Goal: Task Accomplishment & Management: Use online tool/utility

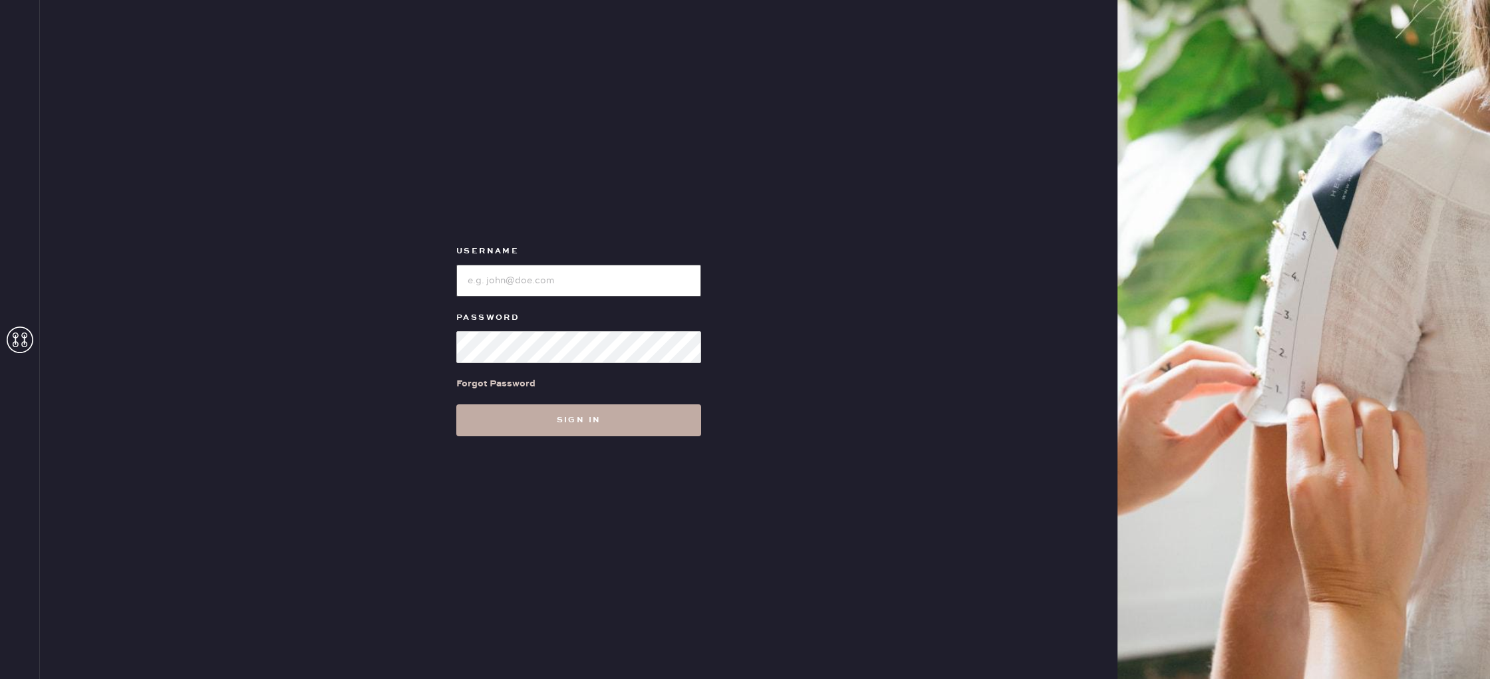
type input "reformationhydepark"
click at [593, 436] on button "Sign in" at bounding box center [578, 420] width 245 height 32
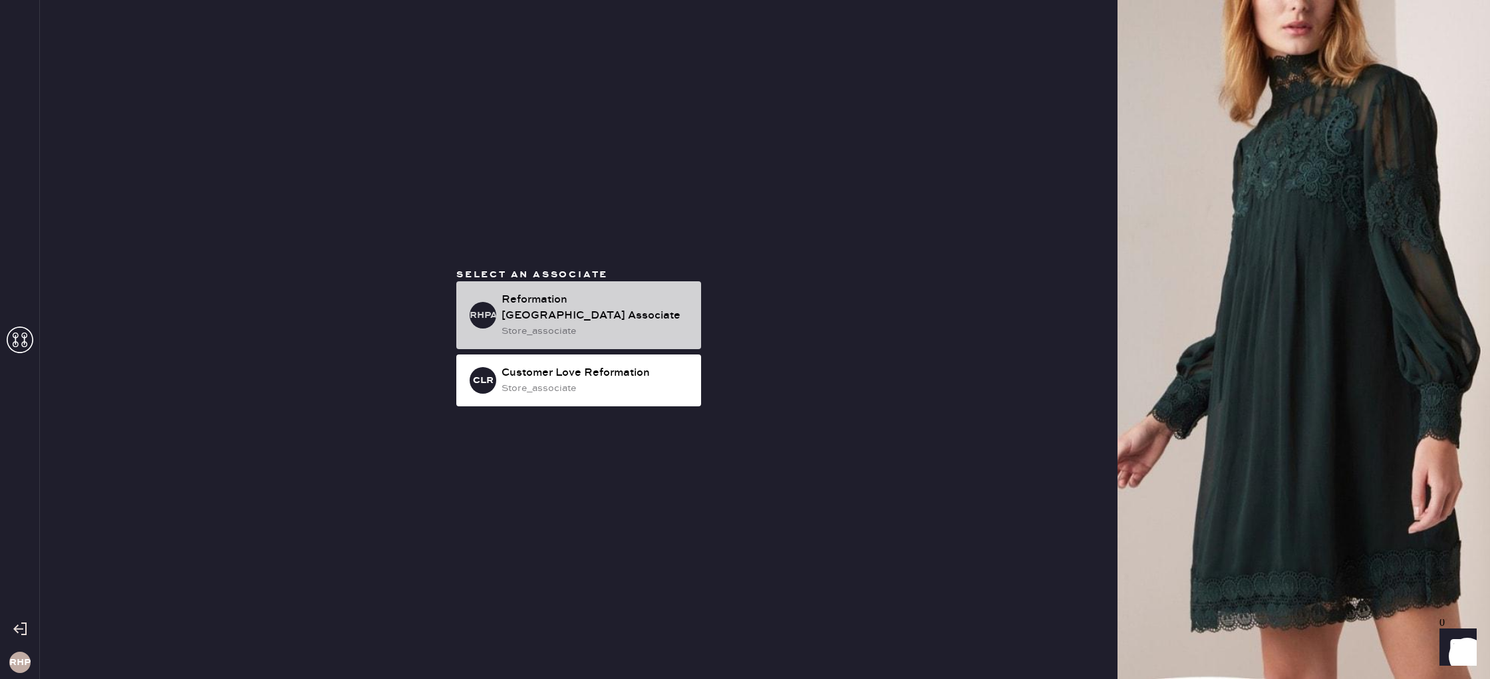
click at [567, 297] on div "RHPA Reformation [GEOGRAPHIC_DATA] Associate store_associate" at bounding box center [578, 315] width 245 height 68
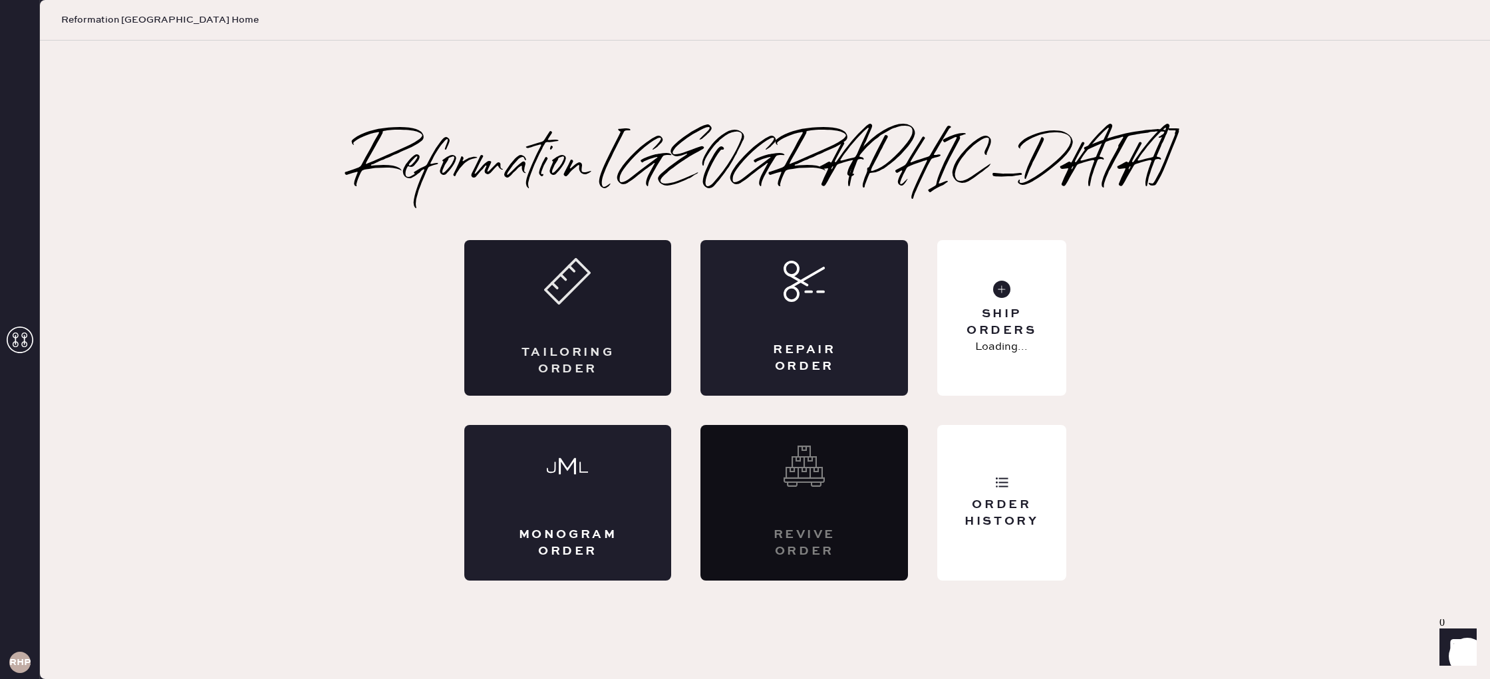
click at [581, 371] on div "Tailoring Order" at bounding box center [568, 361] width 101 height 33
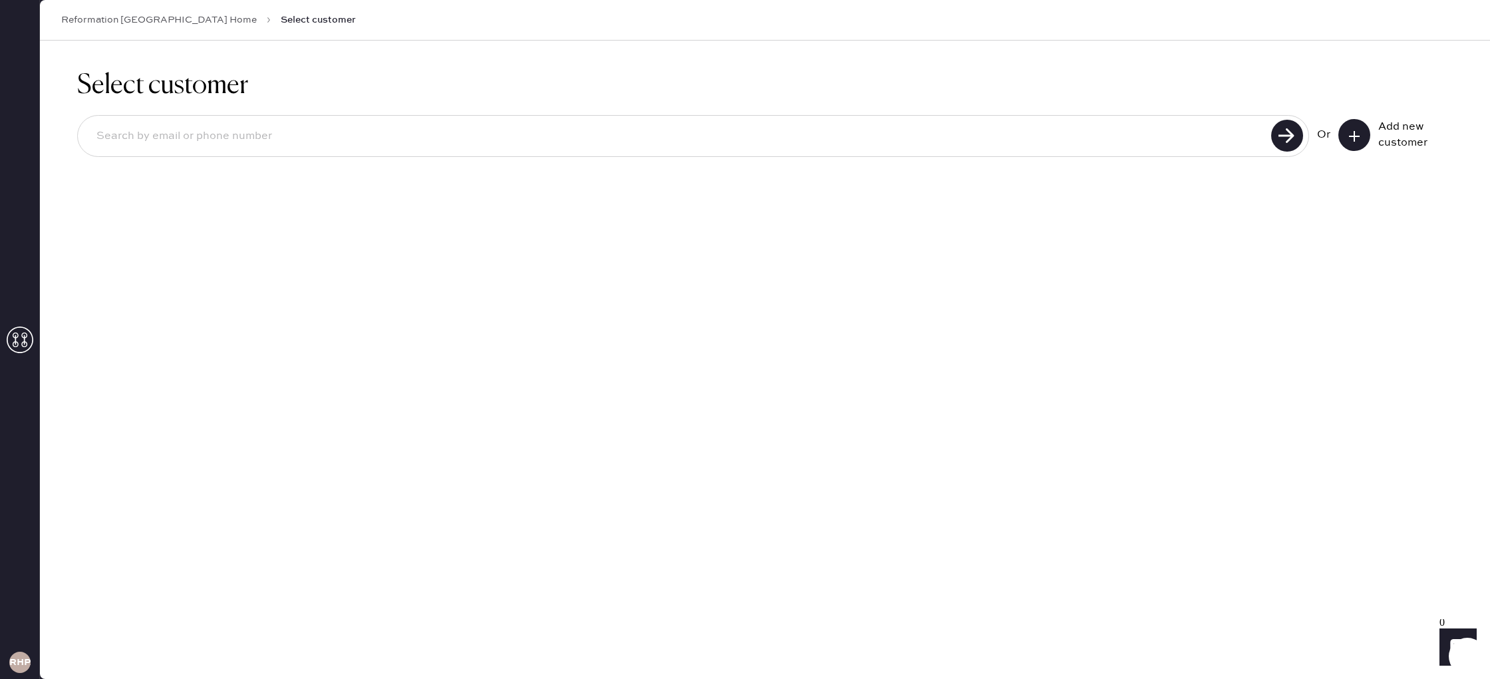
click at [1352, 130] on icon at bounding box center [1354, 136] width 13 height 13
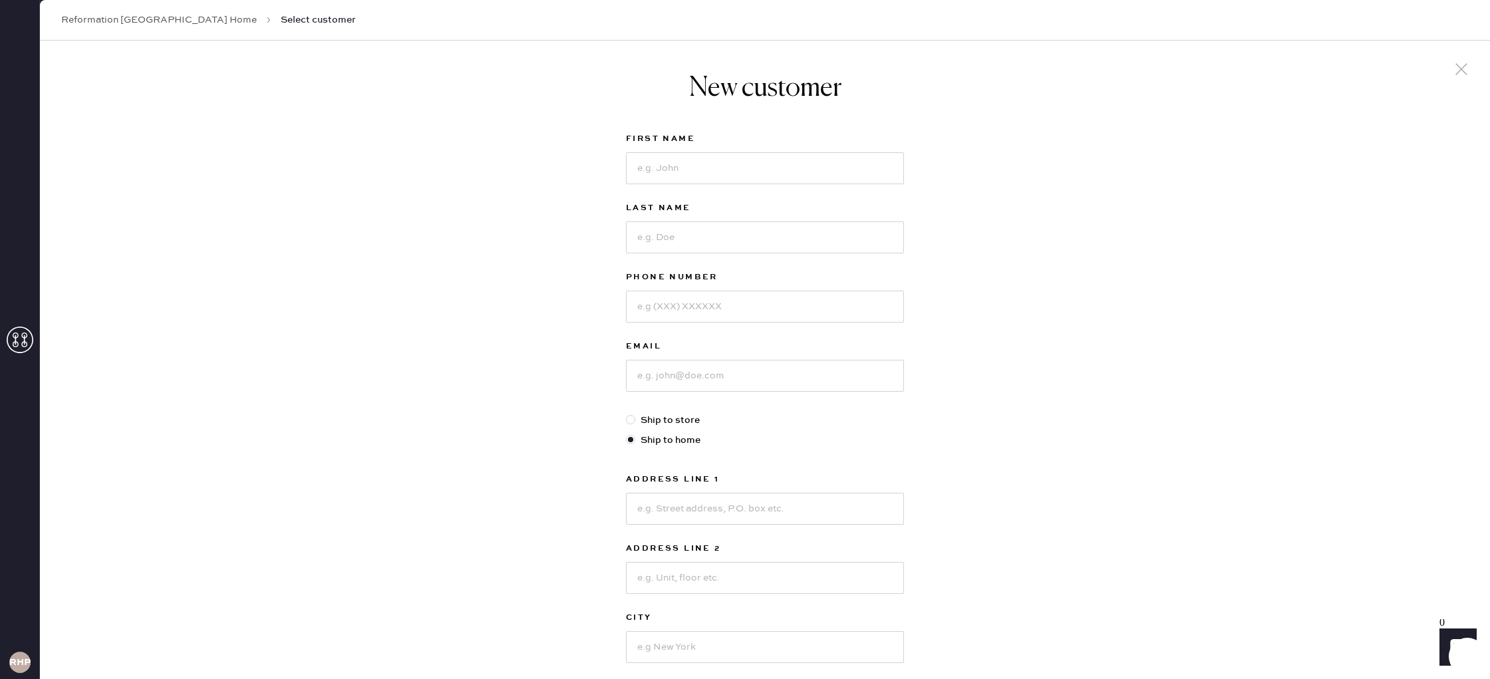
click at [1458, 66] on use at bounding box center [1462, 69] width 12 height 12
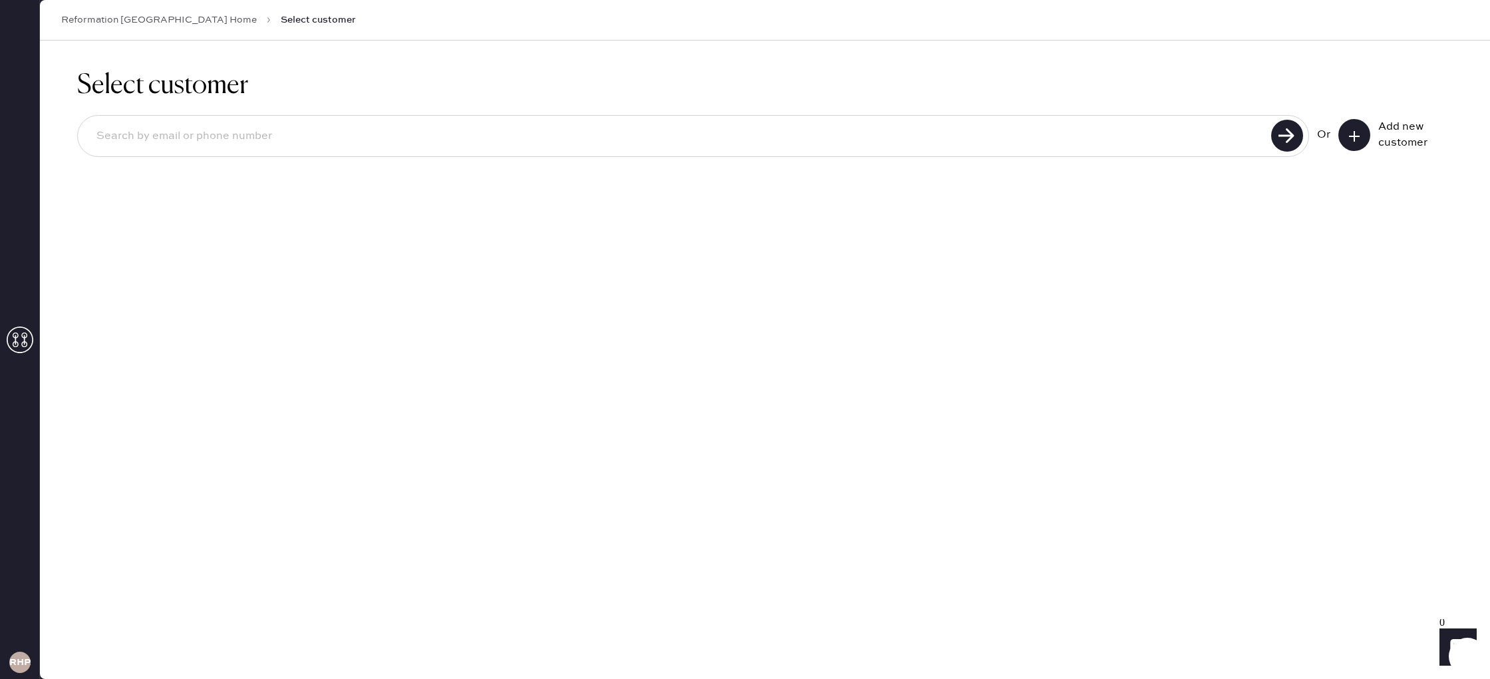
click at [21, 343] on icon at bounding box center [20, 340] width 27 height 27
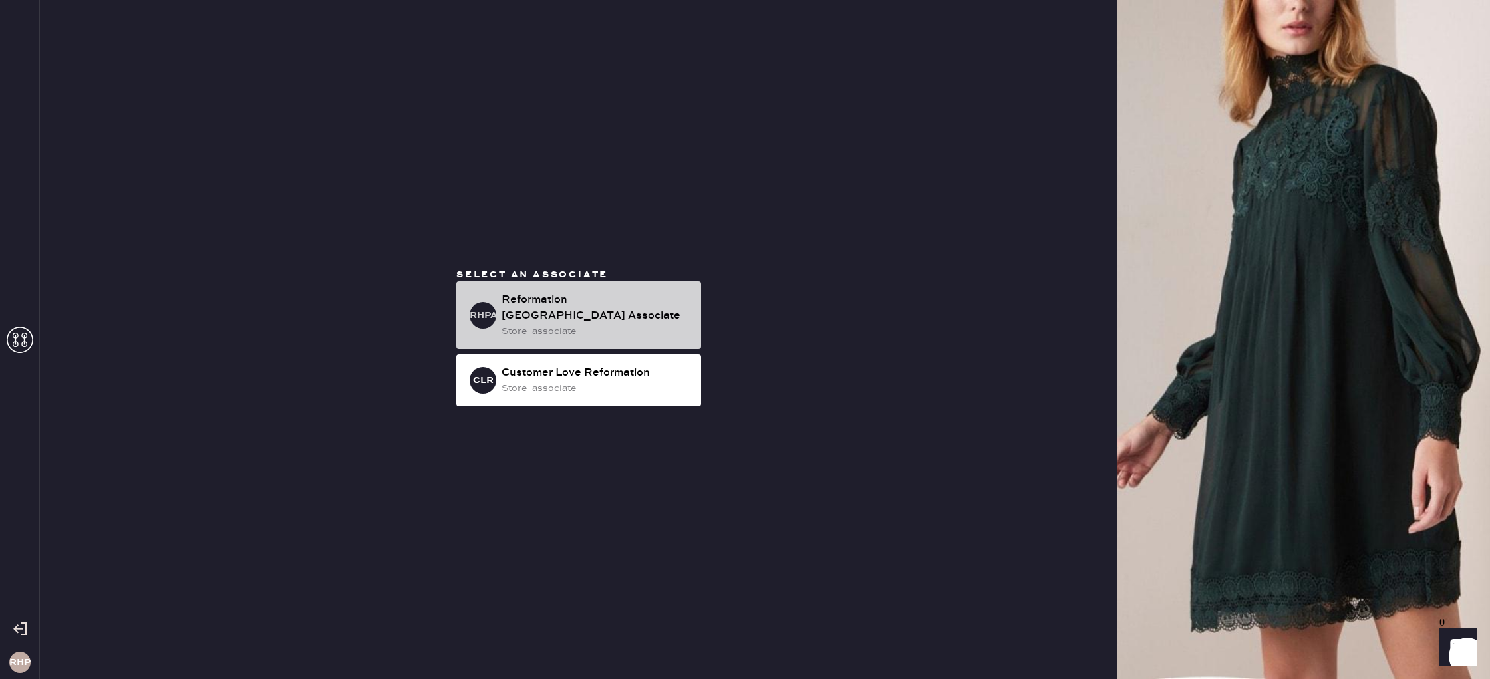
click at [611, 315] on div "Reformation [GEOGRAPHIC_DATA] Associate" at bounding box center [596, 308] width 189 height 32
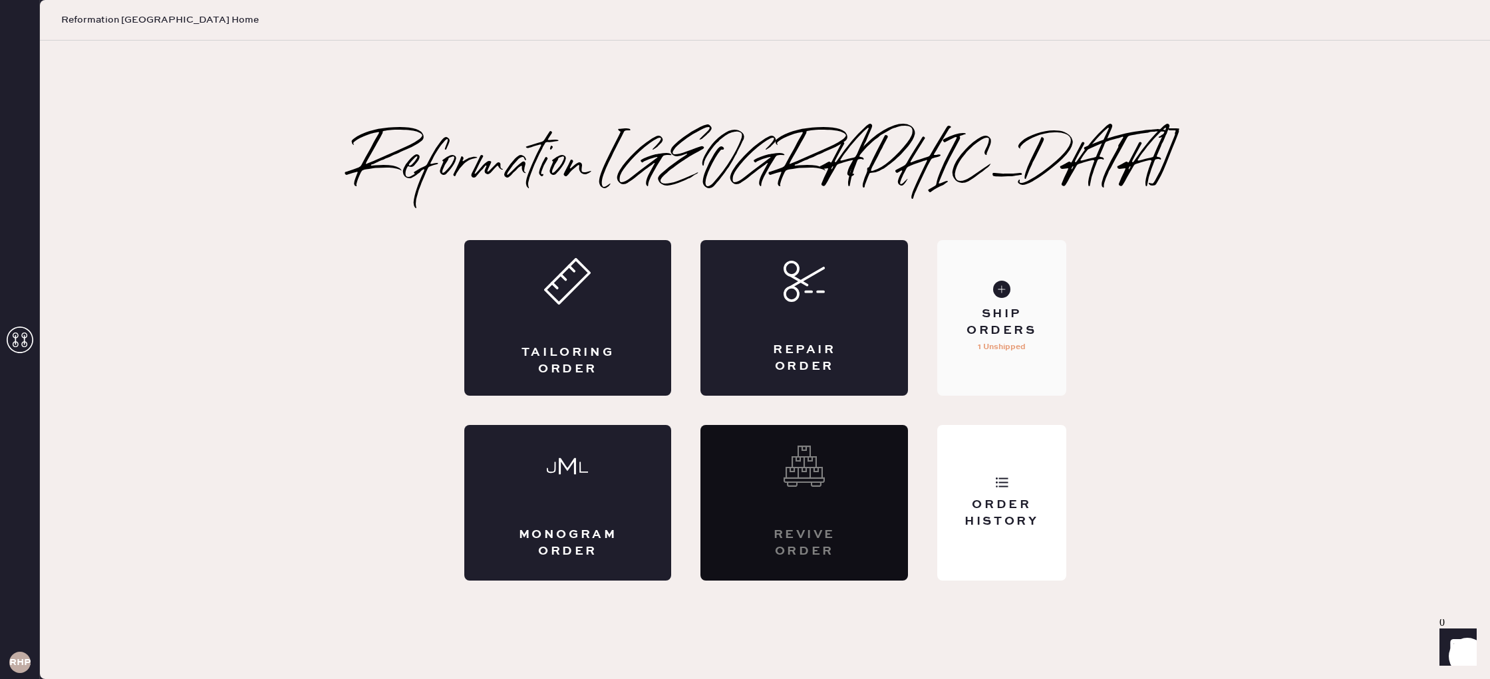
click at [1003, 319] on div "Ship Orders" at bounding box center [1001, 322] width 107 height 33
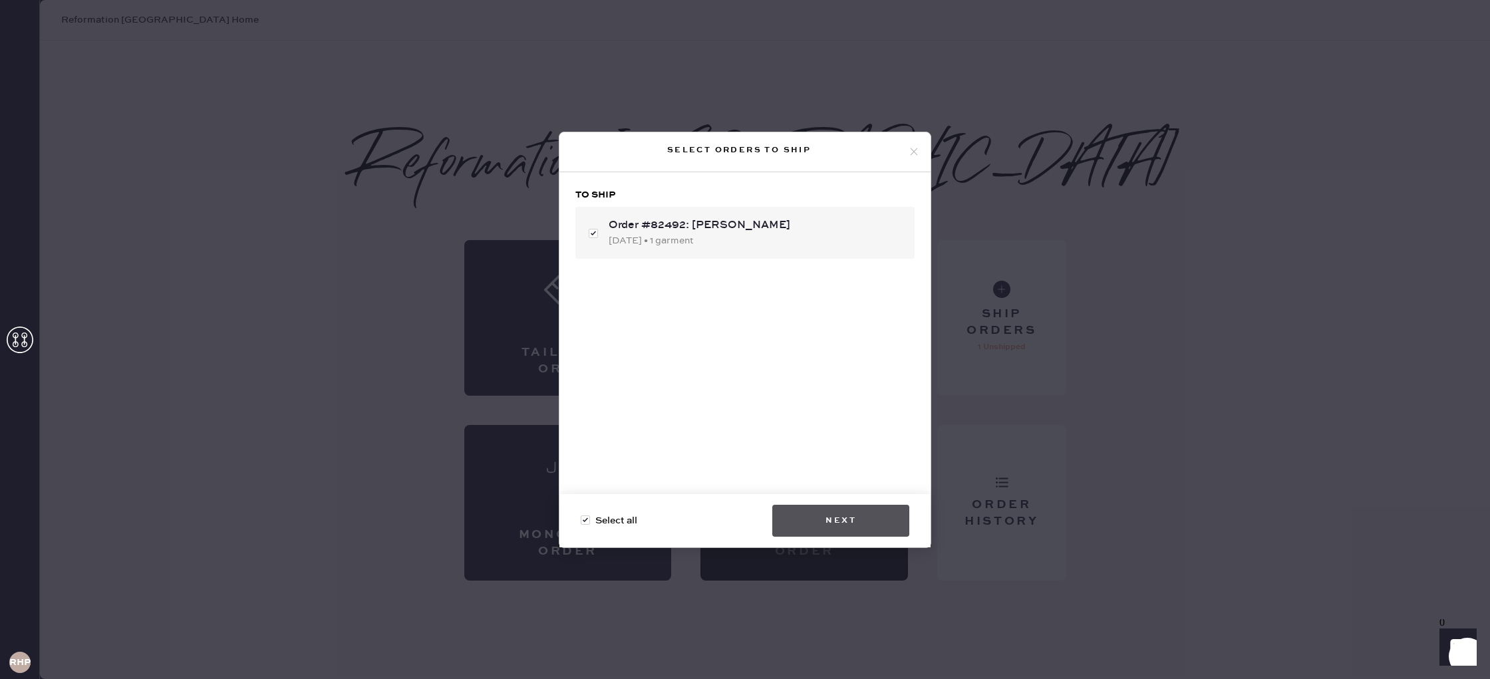
click at [838, 510] on button "Next" at bounding box center [840, 521] width 137 height 32
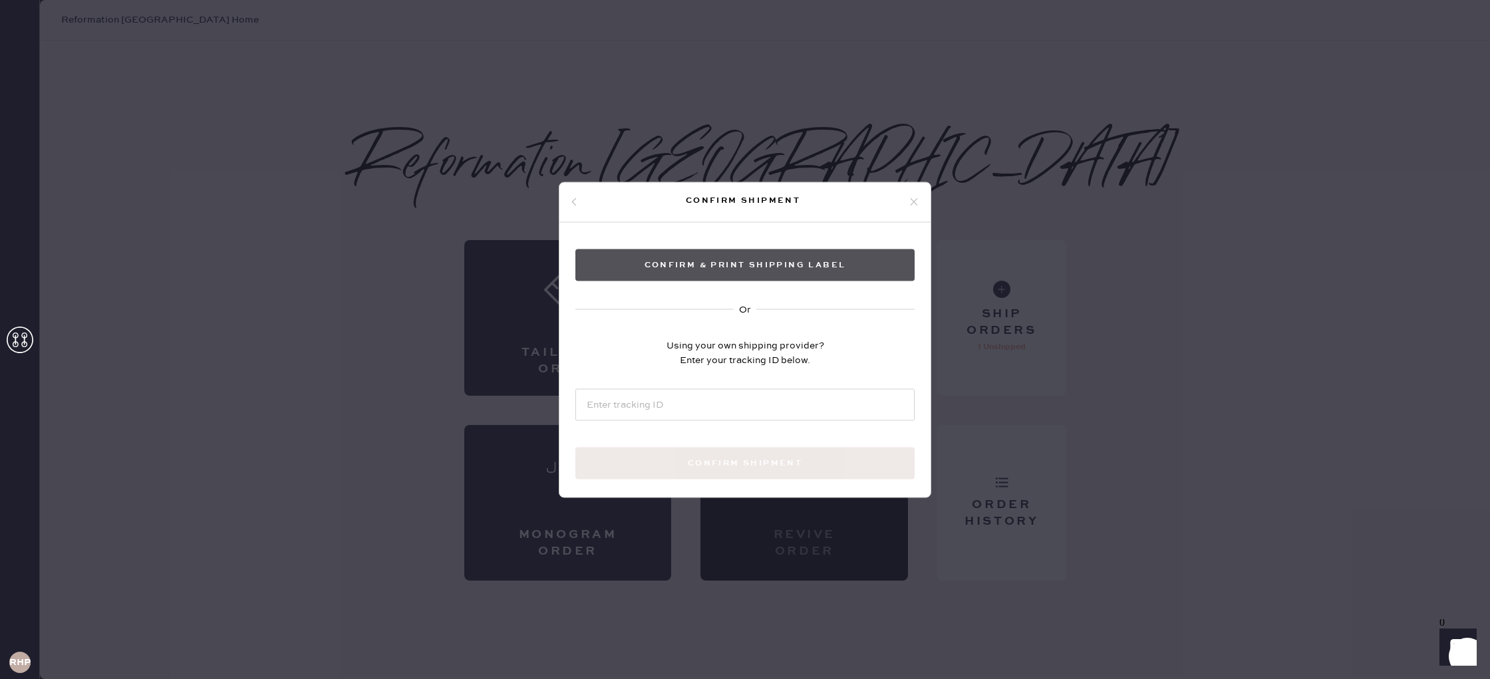
click at [752, 271] on button "Confirm & Print shipping label" at bounding box center [744, 265] width 339 height 32
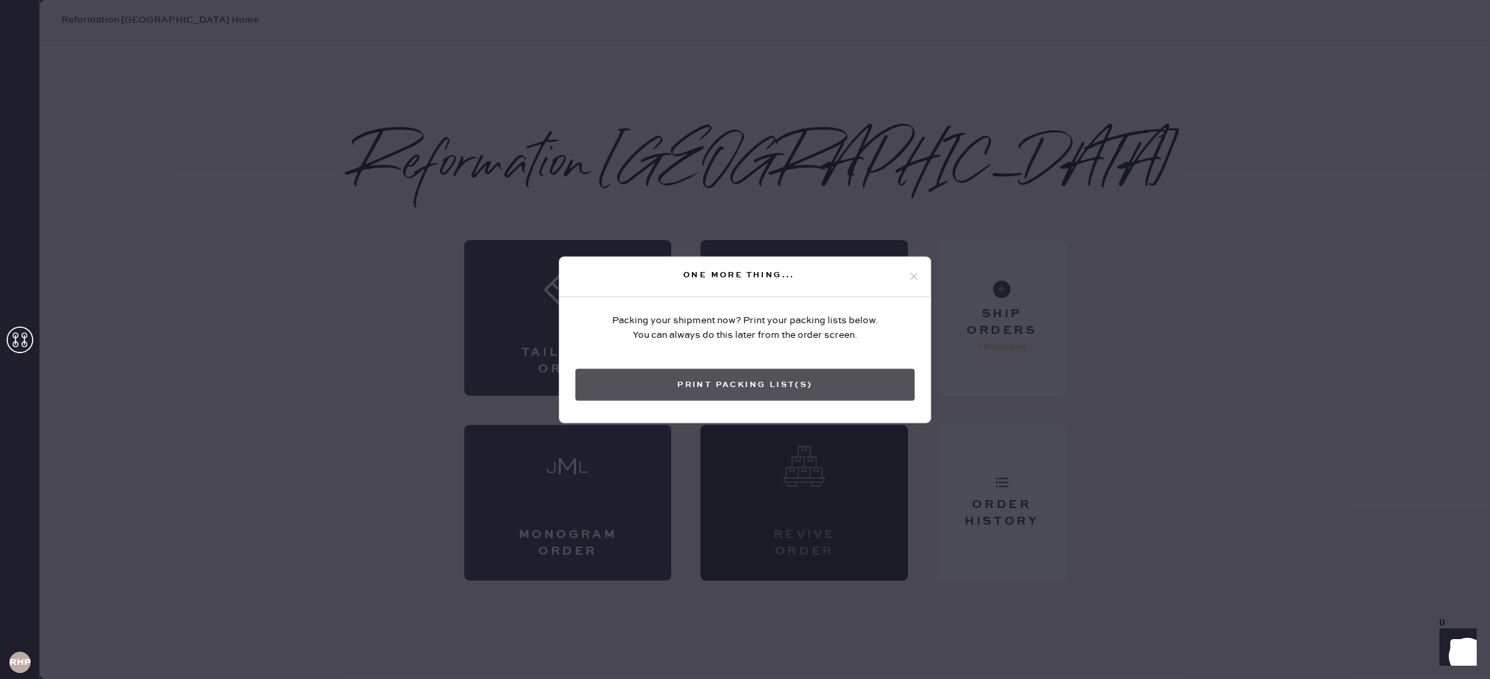
click at [728, 387] on button "Print Packing List(s)" at bounding box center [744, 385] width 339 height 32
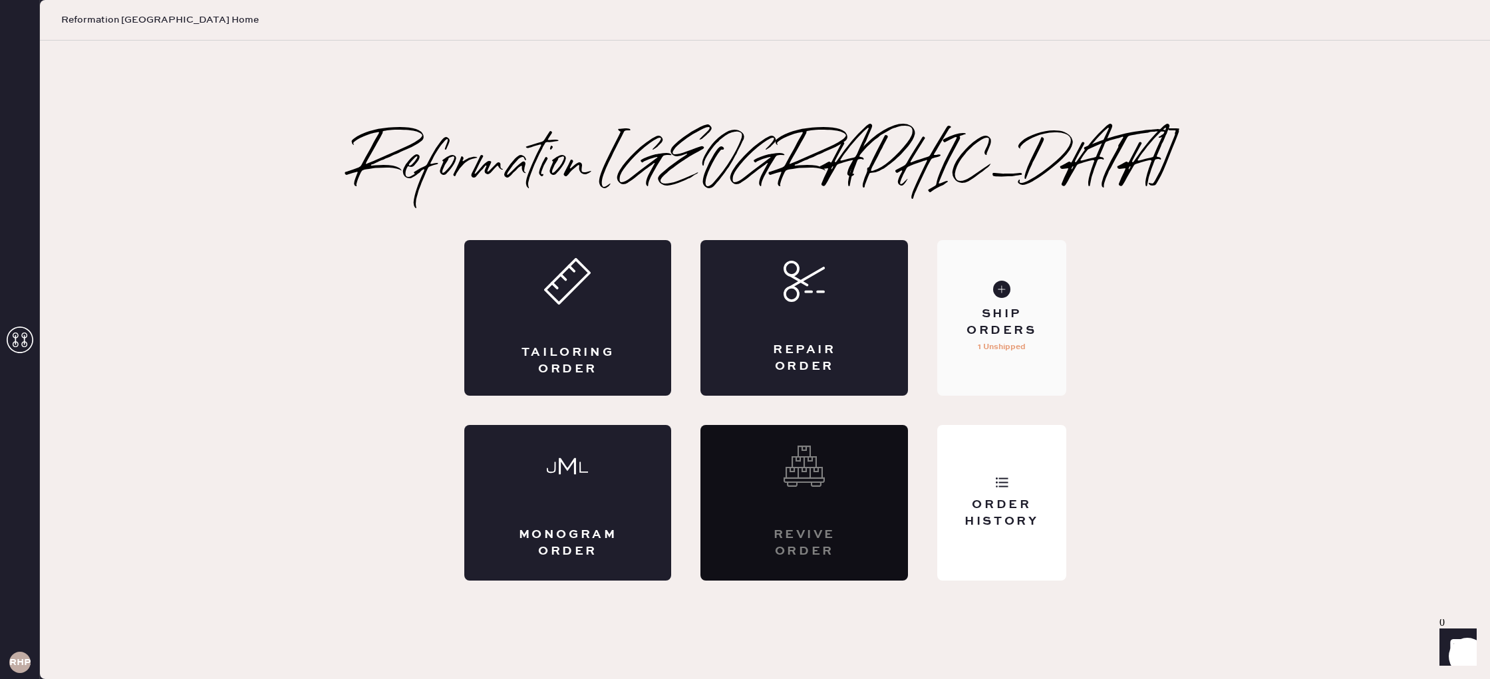
click at [1000, 311] on div "Ship Orders" at bounding box center [1001, 322] width 107 height 33
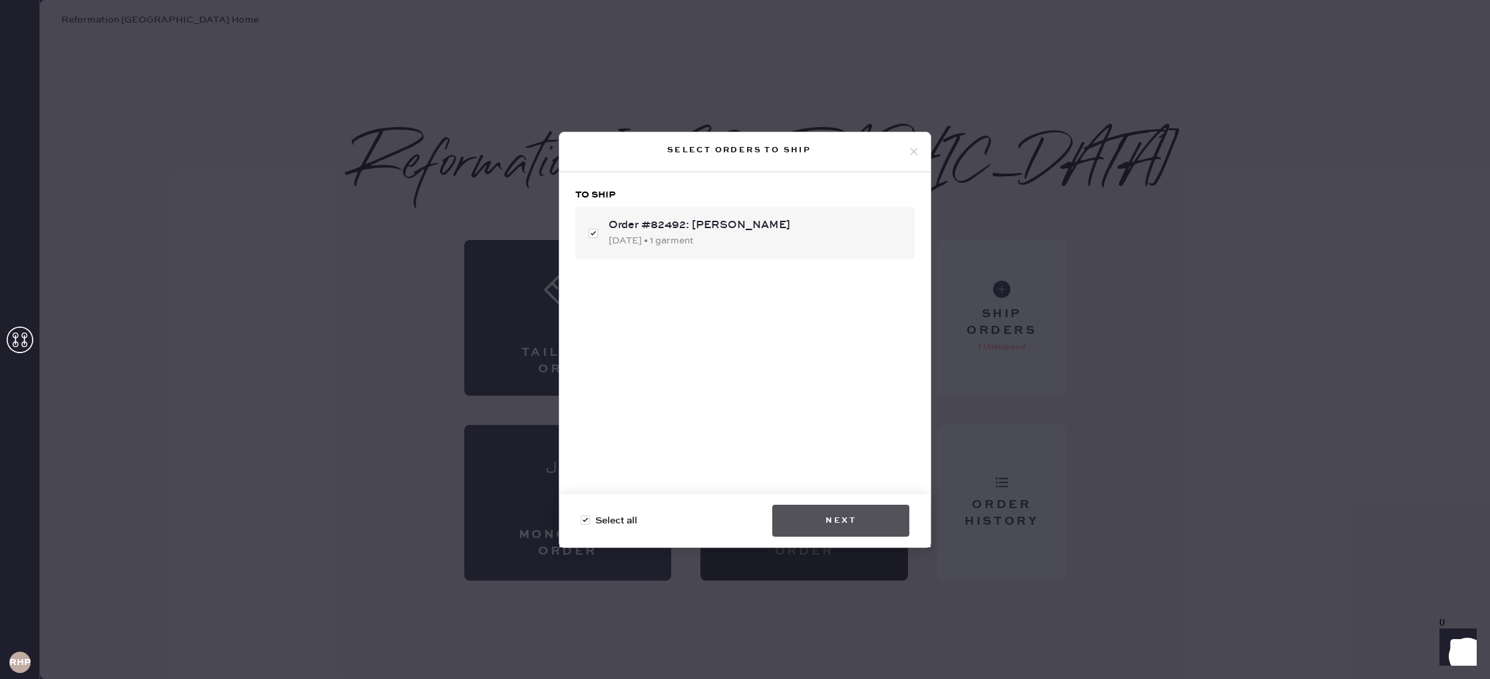
click at [850, 526] on button "Next" at bounding box center [840, 521] width 137 height 32
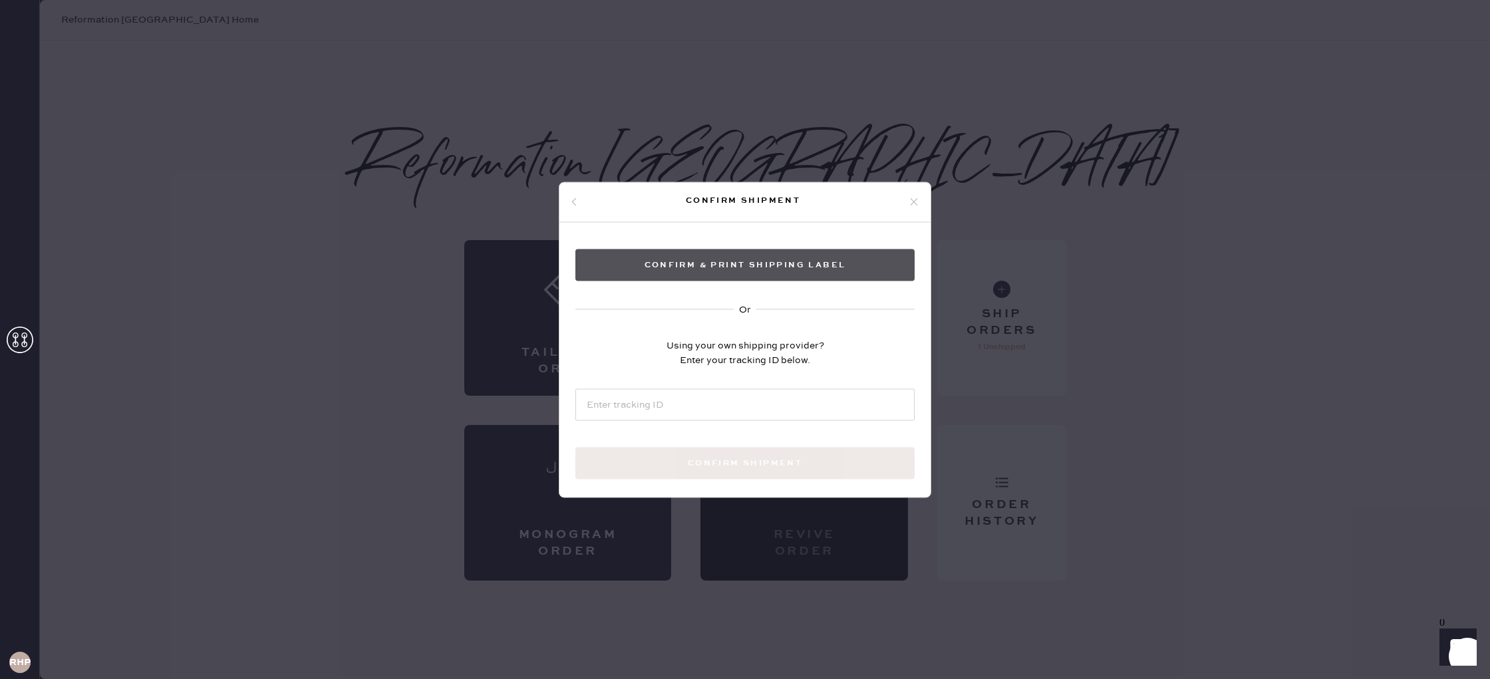
click at [725, 272] on button "Confirm & Print shipping label" at bounding box center [744, 265] width 339 height 32
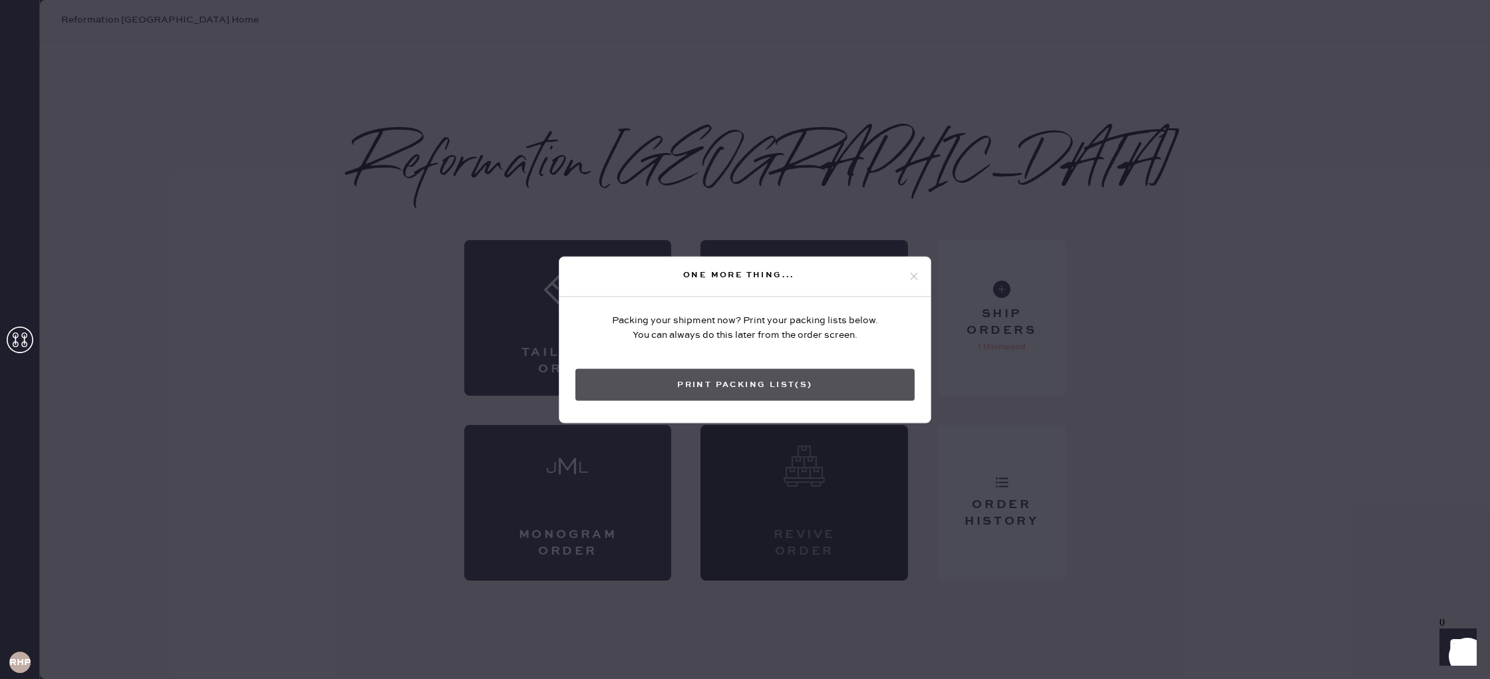
click at [755, 383] on button "Print Packing List(s)" at bounding box center [744, 385] width 339 height 32
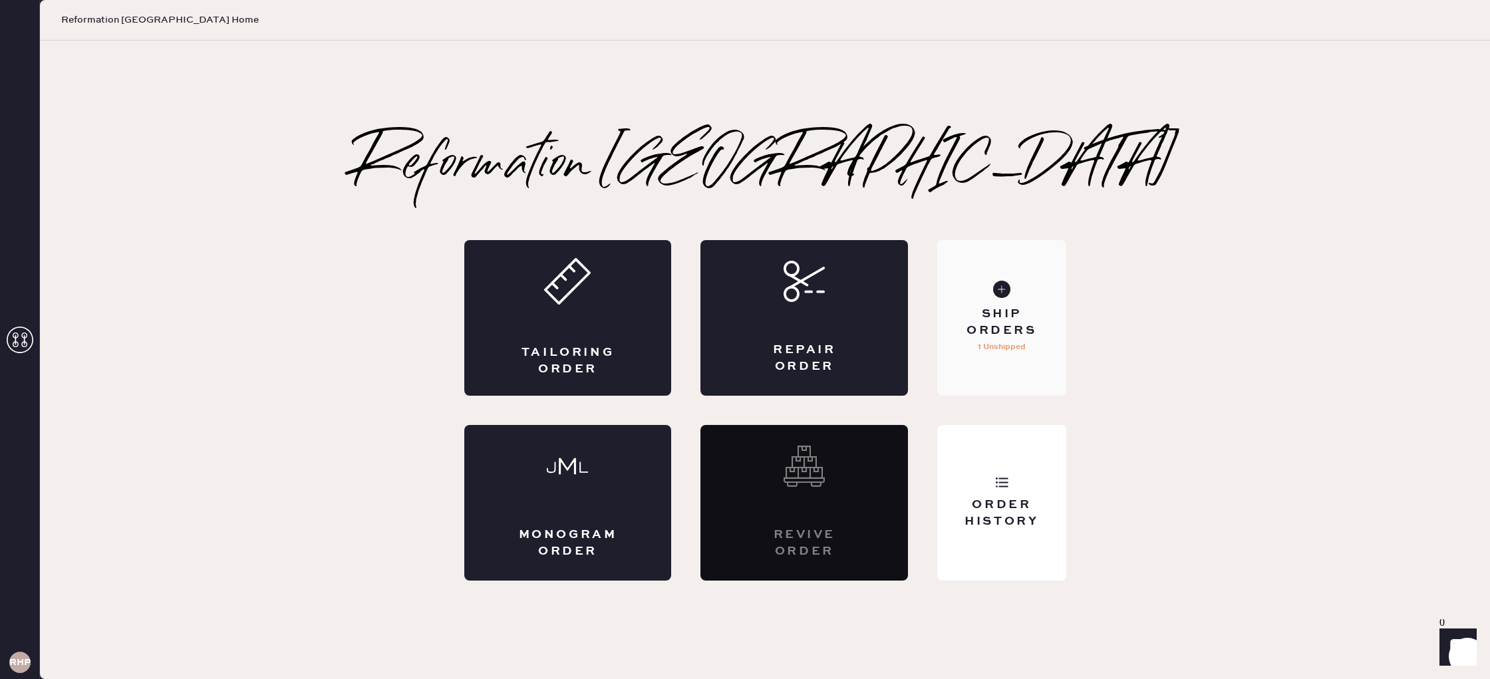
click at [1003, 351] on p "1 Unshipped" at bounding box center [1002, 347] width 48 height 16
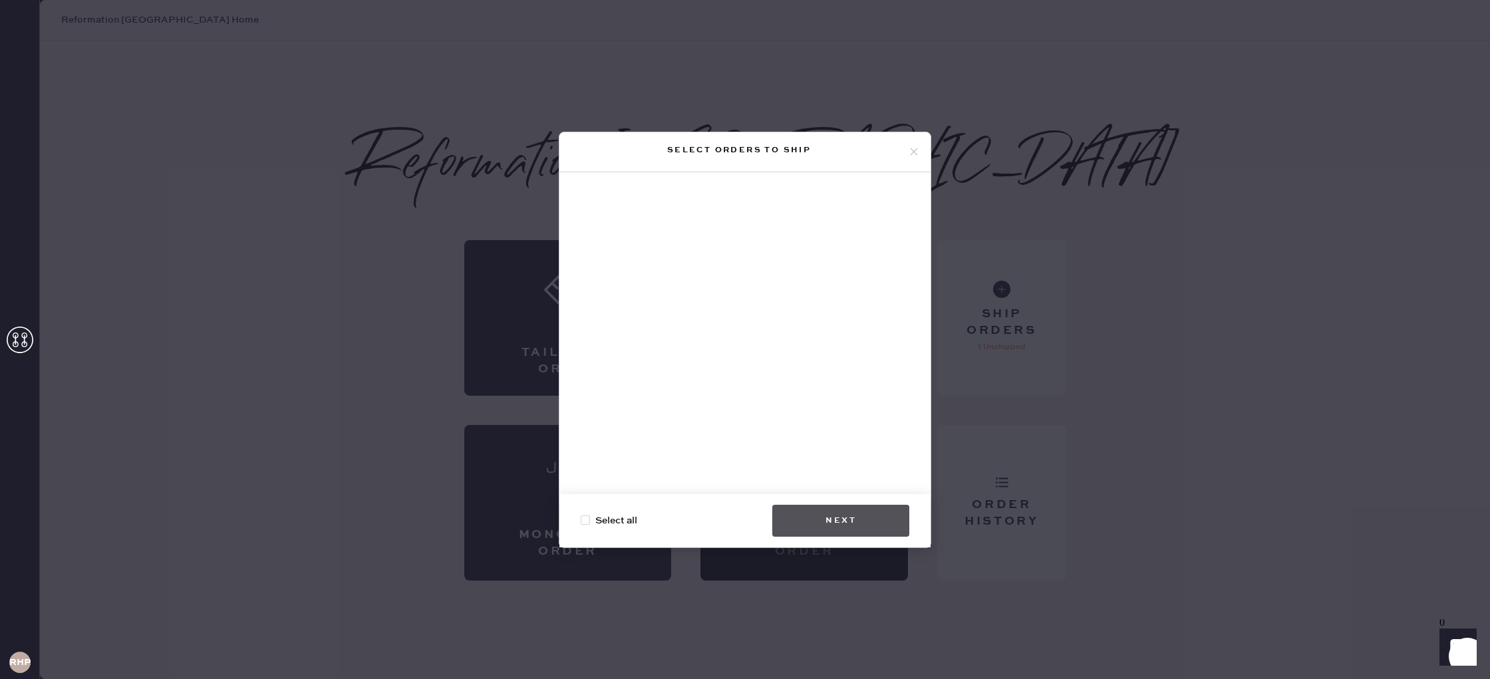
click at [874, 532] on button "Next" at bounding box center [840, 521] width 137 height 32
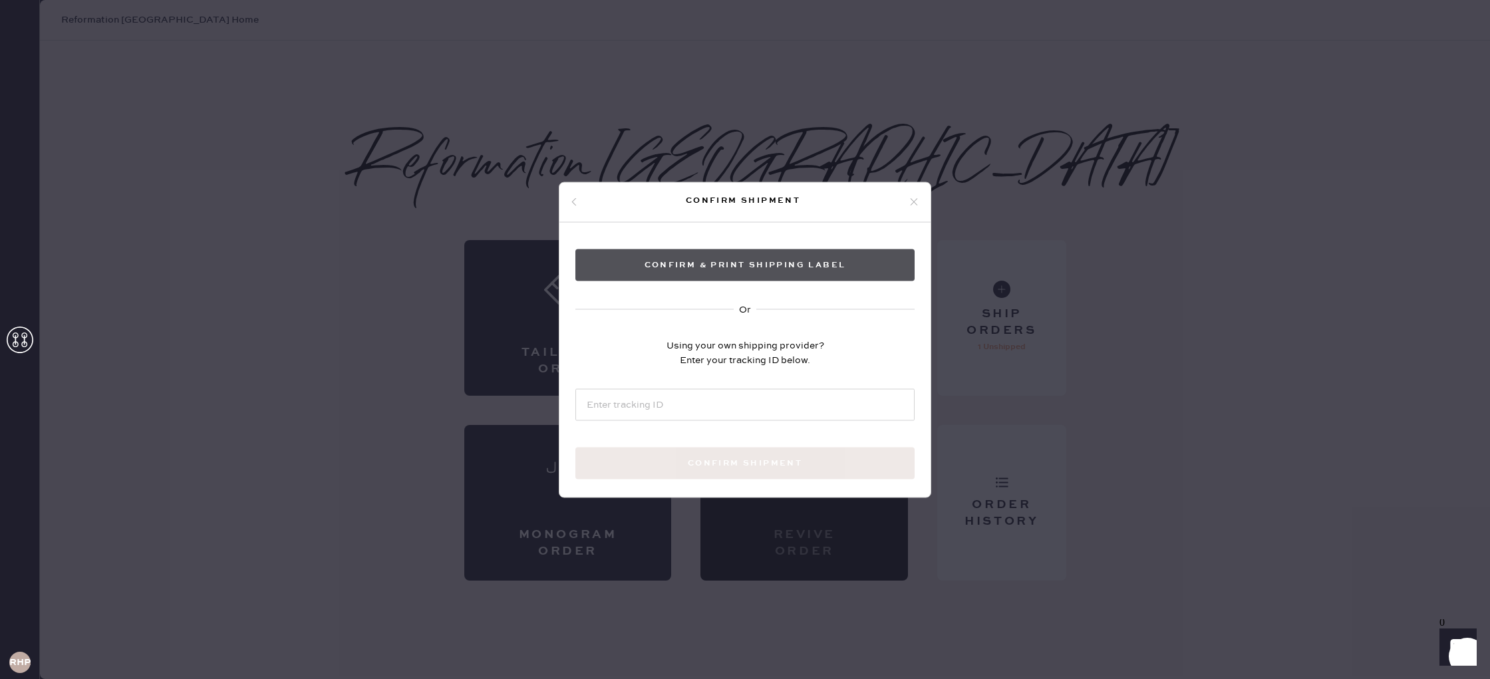
click at [786, 261] on button "Confirm & Print shipping label" at bounding box center [744, 265] width 339 height 32
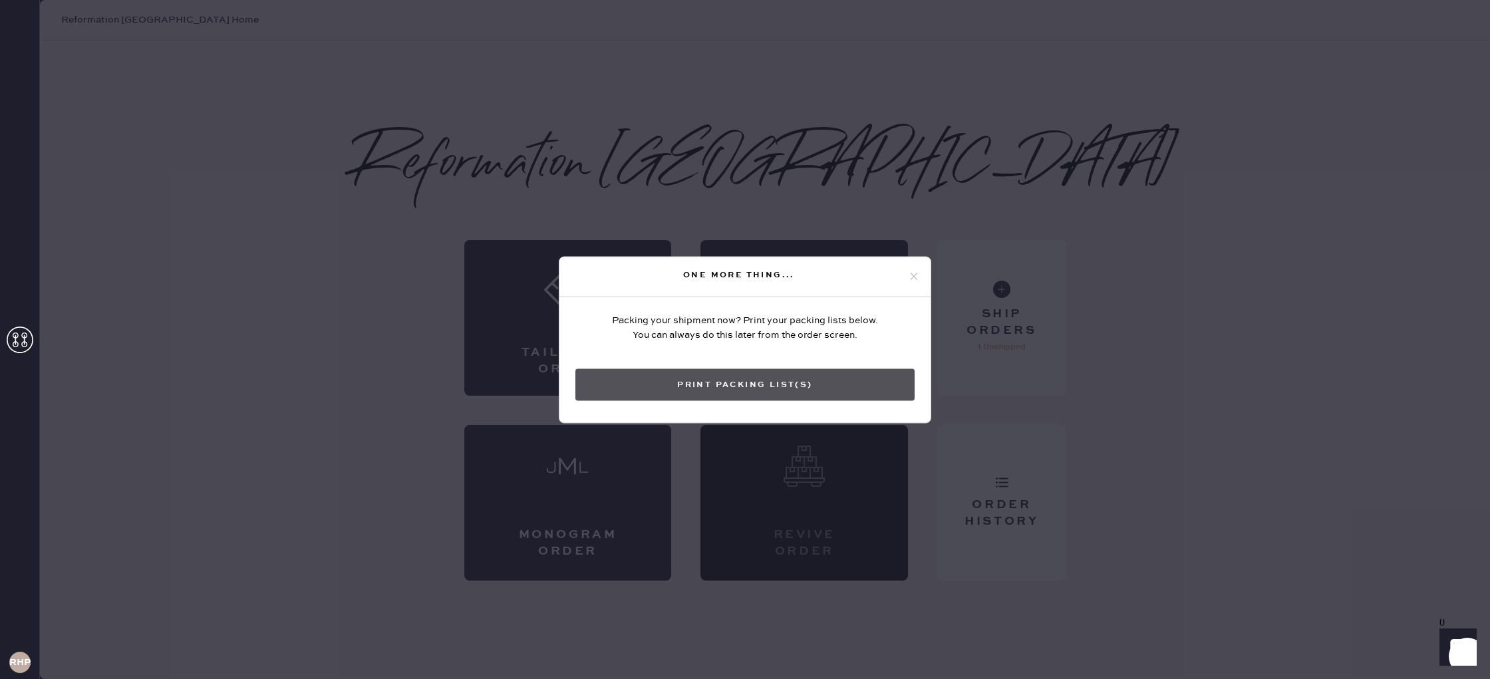
click at [731, 387] on button "Print Packing List(s)" at bounding box center [744, 385] width 339 height 32
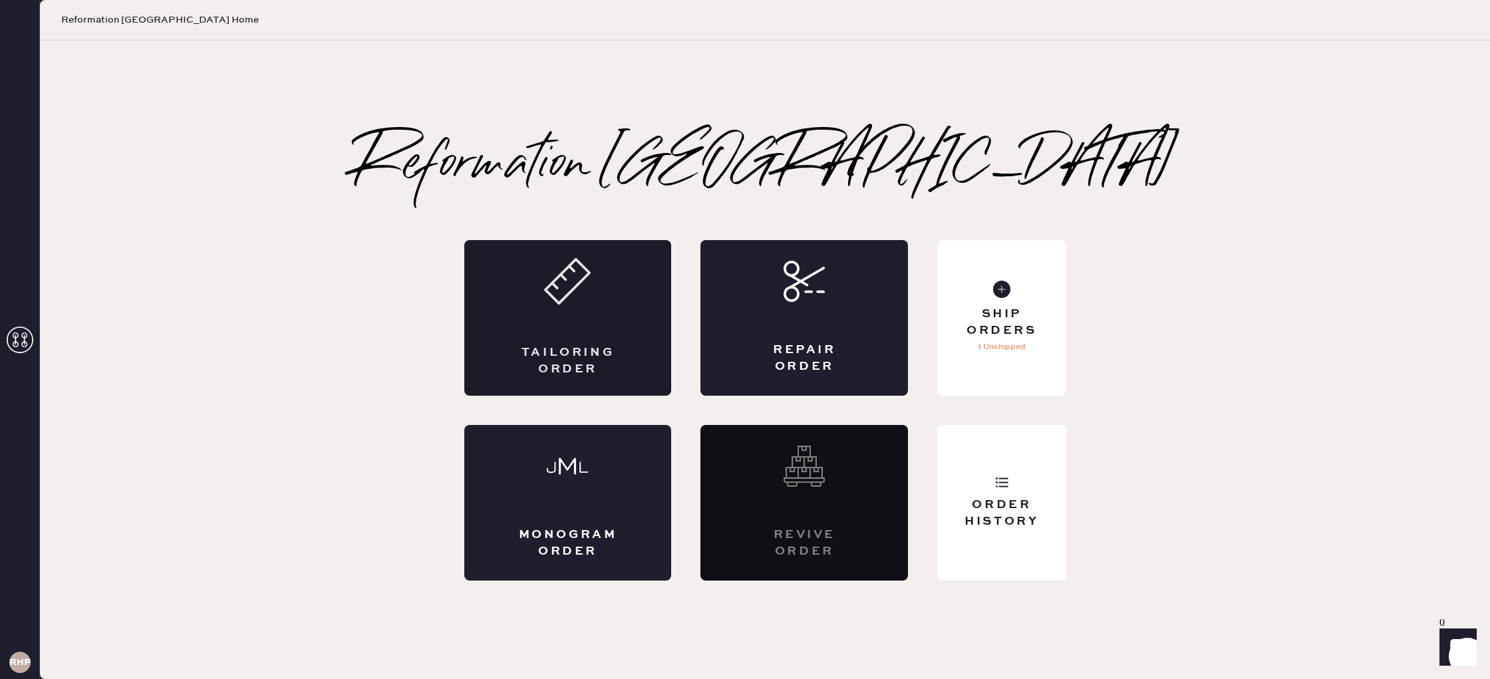
click at [591, 327] on div "Tailoring Order" at bounding box center [568, 318] width 208 height 156
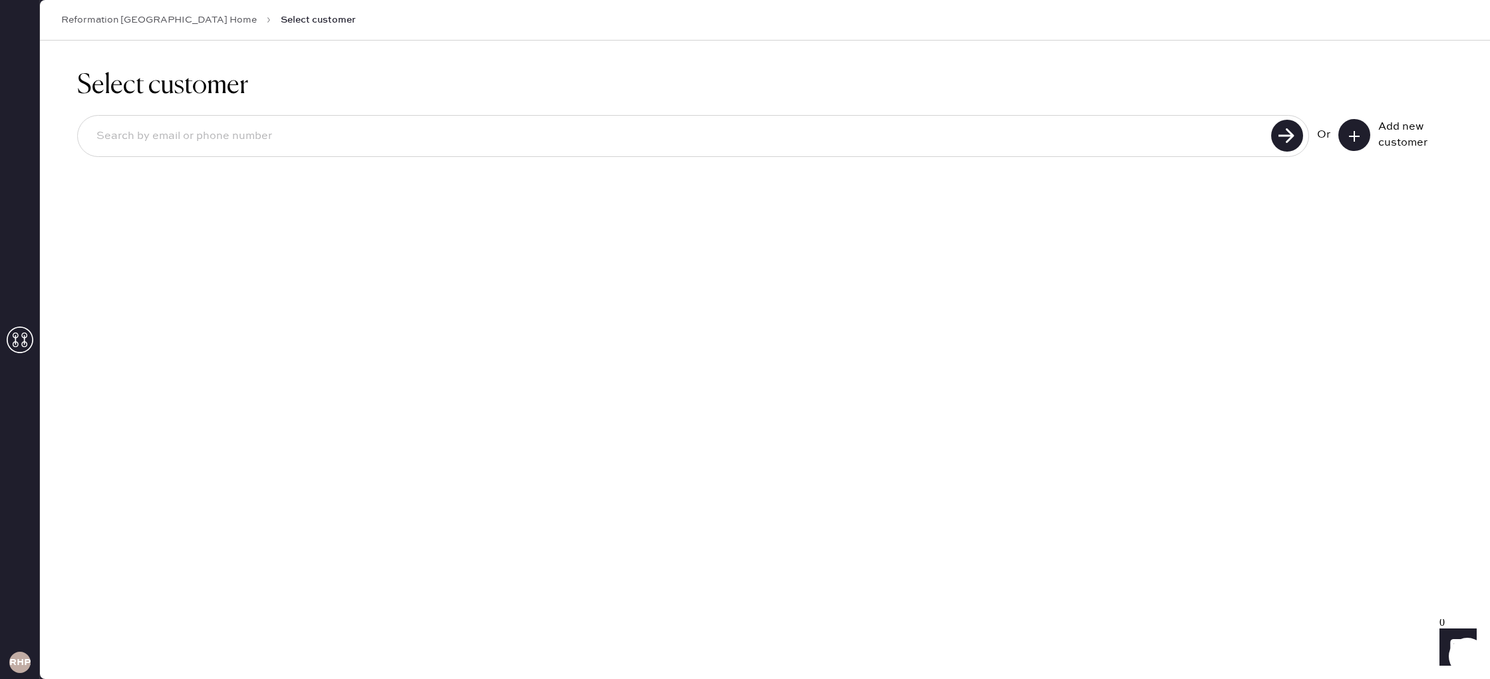
click at [21, 345] on icon at bounding box center [20, 340] width 27 height 27
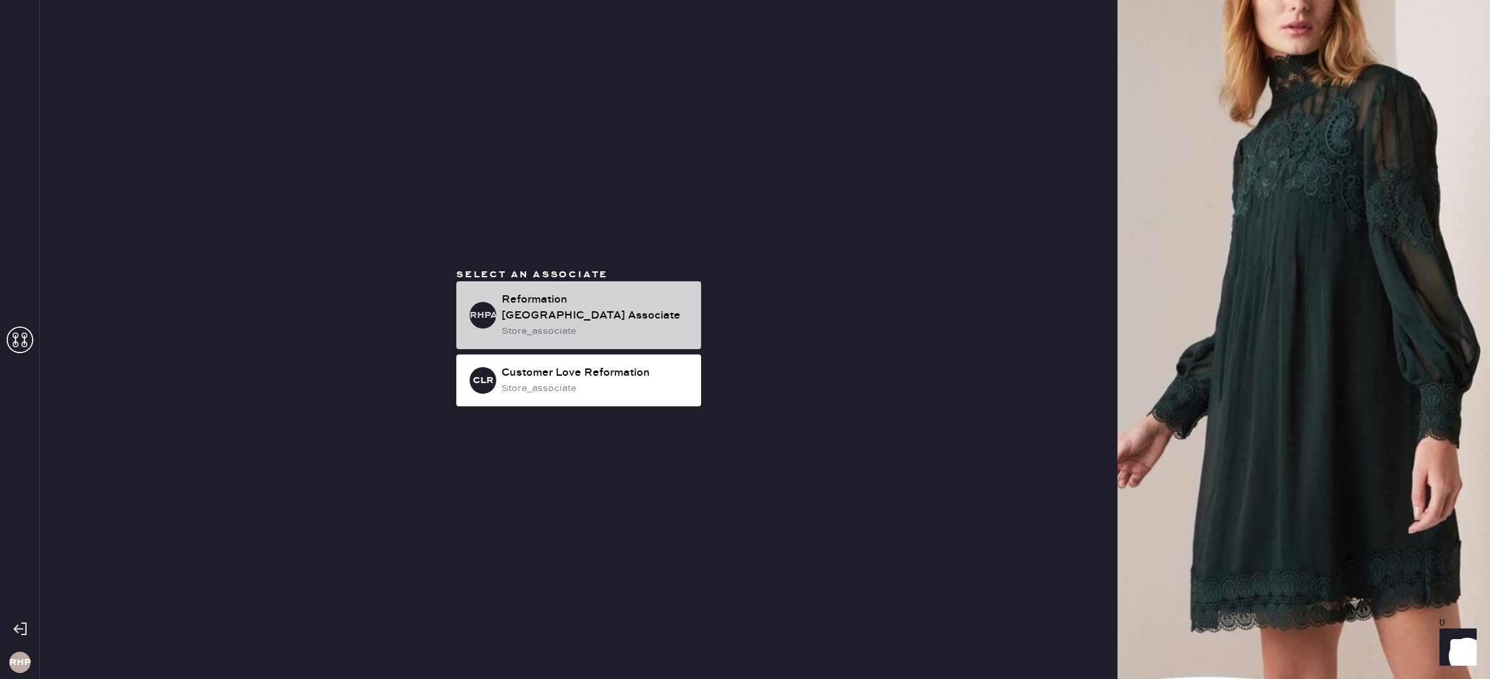
click at [608, 304] on div "Reformation [GEOGRAPHIC_DATA] Associate" at bounding box center [596, 308] width 189 height 32
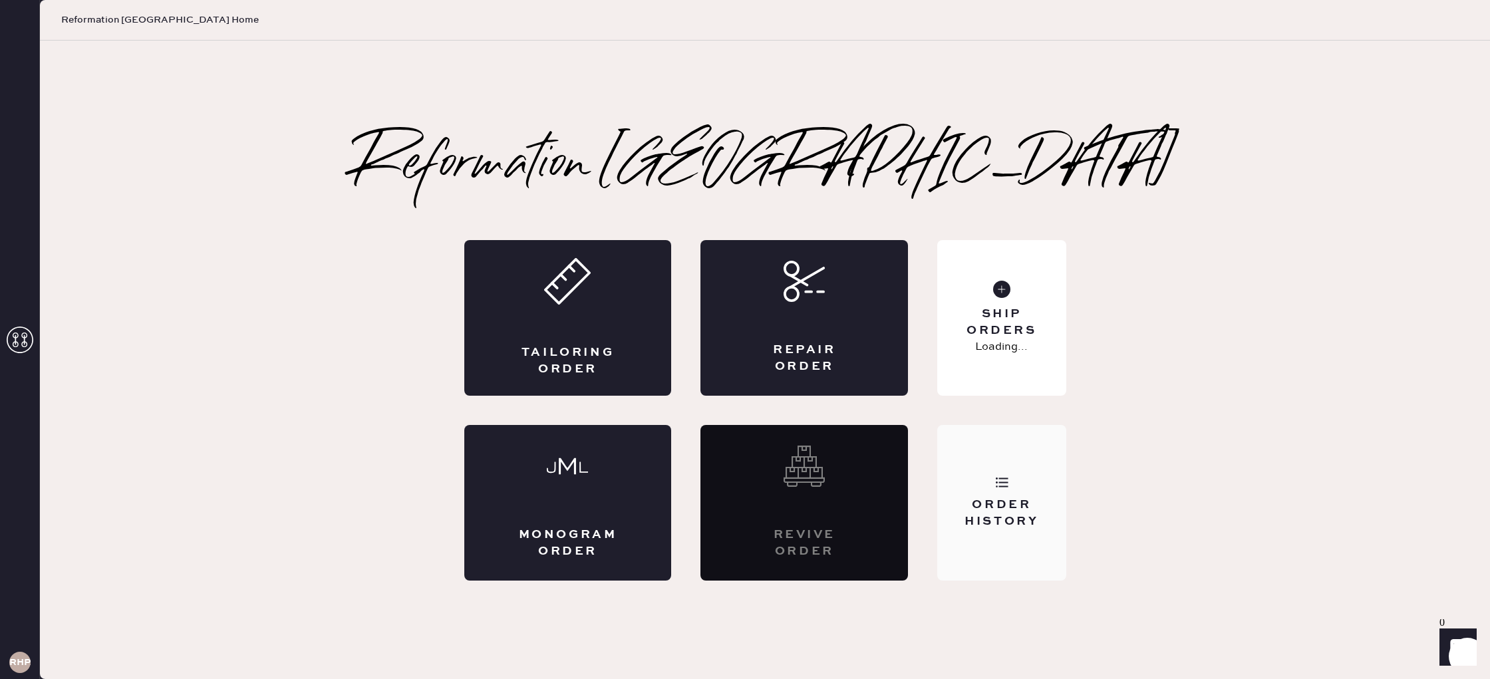
click at [972, 497] on div "Order History" at bounding box center [1001, 513] width 107 height 33
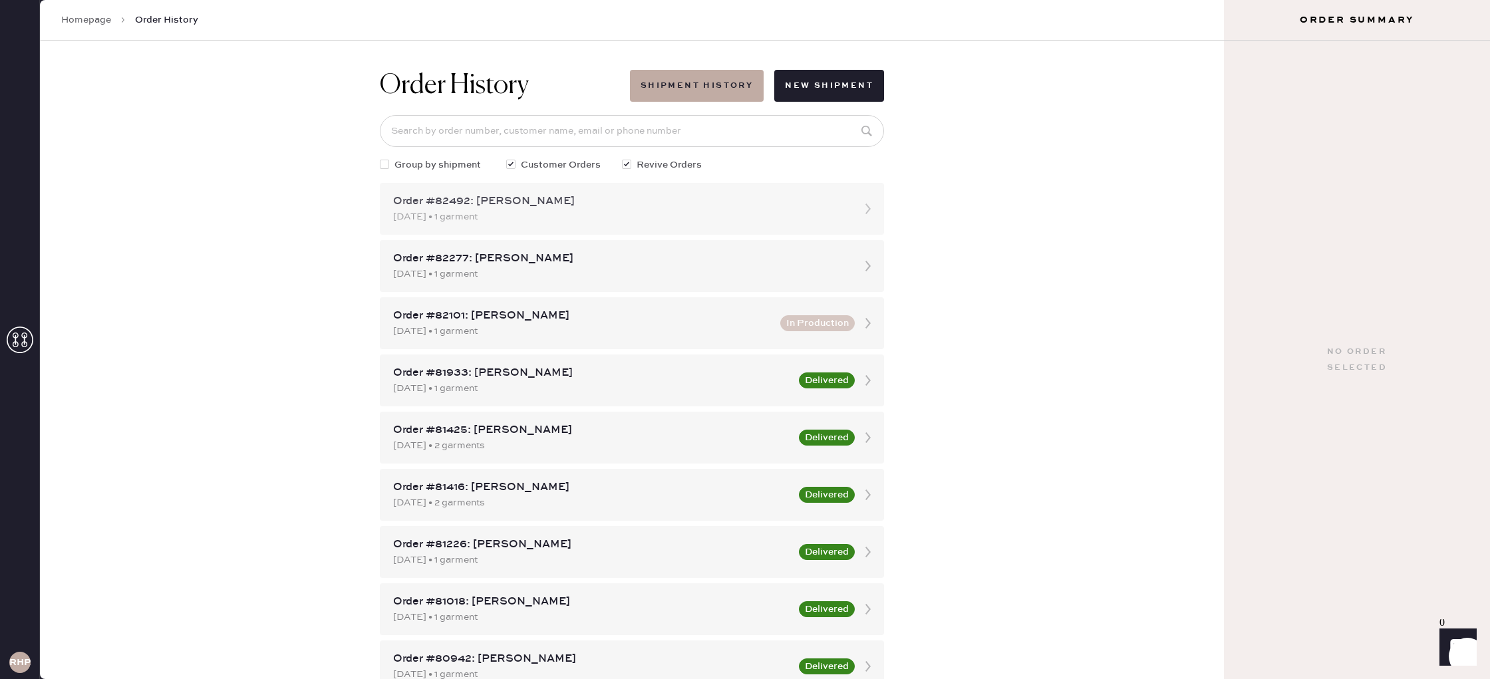
click at [631, 219] on div "[DATE] • 1 garment" at bounding box center [620, 217] width 454 height 15
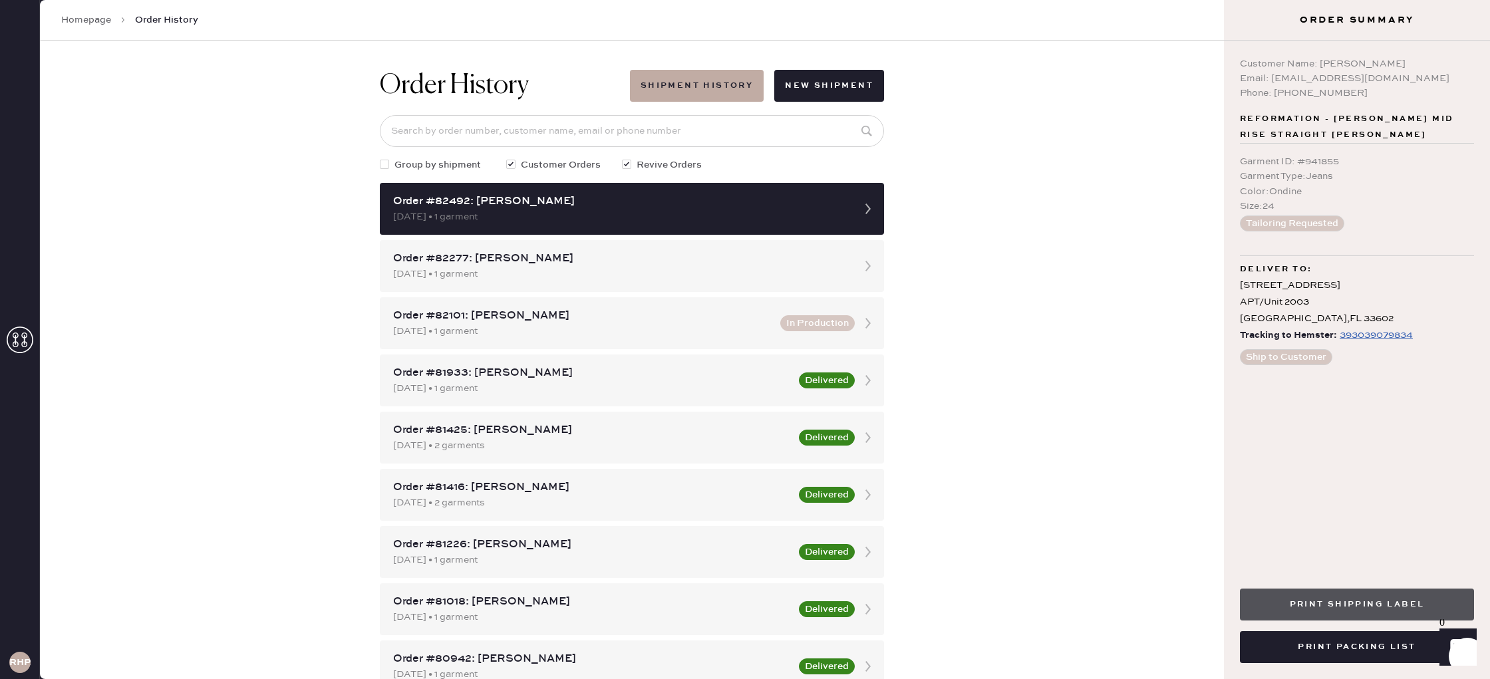
click at [1360, 603] on button "Print Shipping Label" at bounding box center [1357, 605] width 234 height 32
